Goal: Transaction & Acquisition: Book appointment/travel/reservation

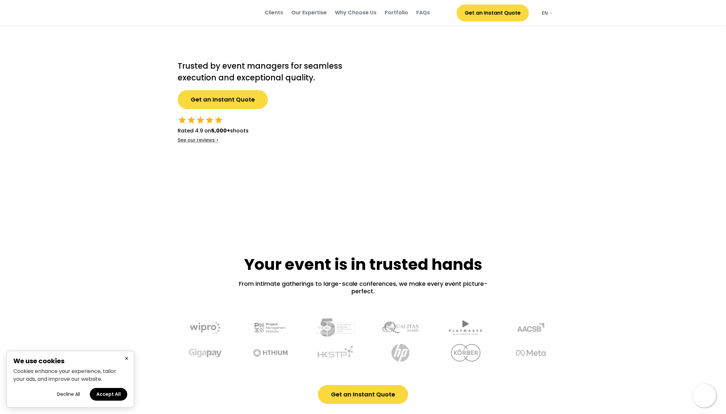
select select ""en""
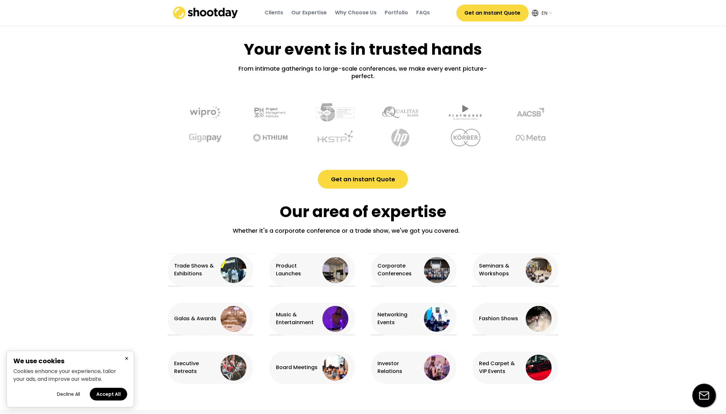
scroll to position [230, 0]
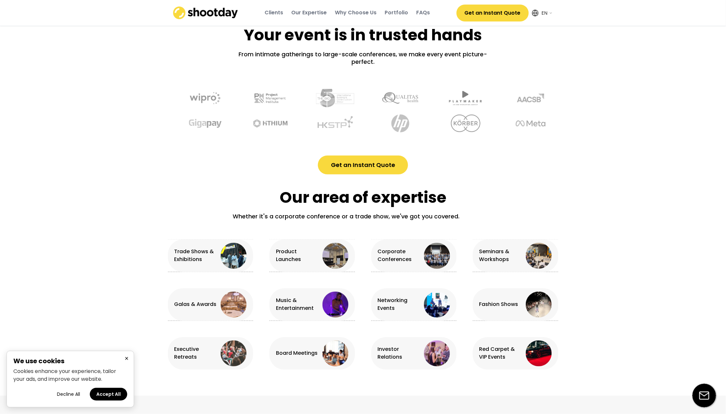
click at [114, 395] on button "Accept All" at bounding box center [108, 394] width 37 height 13
click at [359, 165] on button "Get an Instant Quote" at bounding box center [363, 165] width 90 height 19
